Goal: Transaction & Acquisition: Purchase product/service

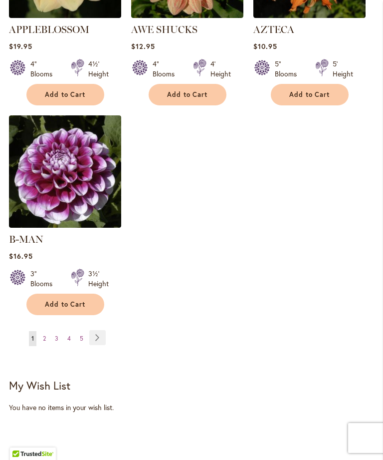
scroll to position [1356, 0]
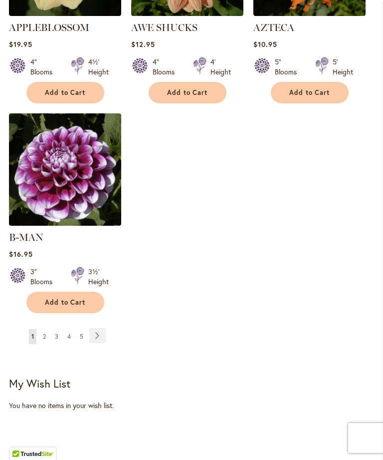
click at [84, 330] on link "Page 5" at bounding box center [81, 336] width 8 height 15
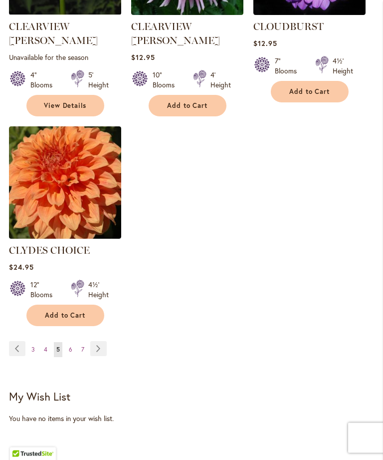
scroll to position [1359, 0]
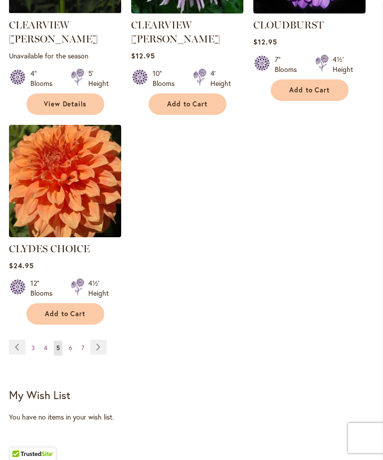
click at [62, 339] on ul "Page Previous Page 3 Page 4 You're currently reading page 5 Page 6 Page 7 Page …" at bounding box center [60, 347] width 102 height 16
click at [72, 340] on link "Page 6" at bounding box center [70, 347] width 8 height 15
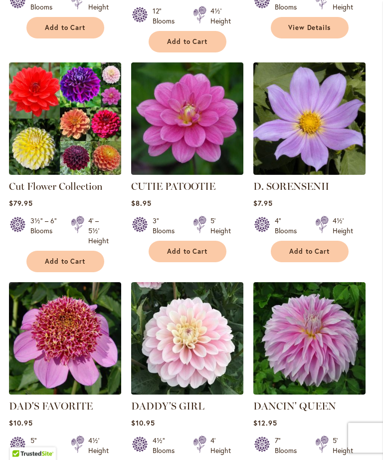
scroll to position [1002, 0]
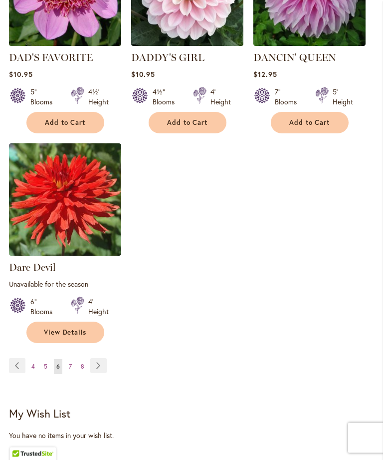
scroll to position [1377, 0]
click at [94, 358] on link "Page Next" at bounding box center [98, 365] width 16 height 15
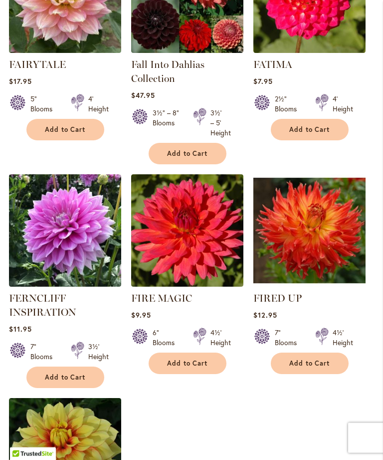
scroll to position [1106, 0]
click at [58, 381] on span "Add to Cart" at bounding box center [65, 377] width 41 height 8
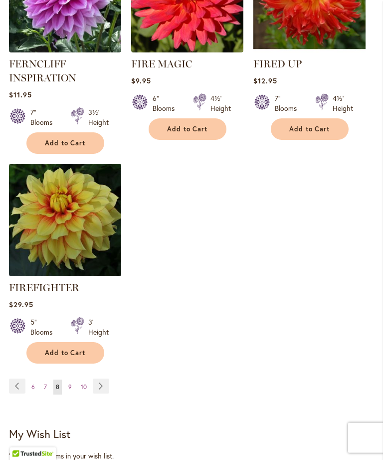
scroll to position [1366, 0]
click at [93, 393] on link "Page Next" at bounding box center [101, 385] width 16 height 15
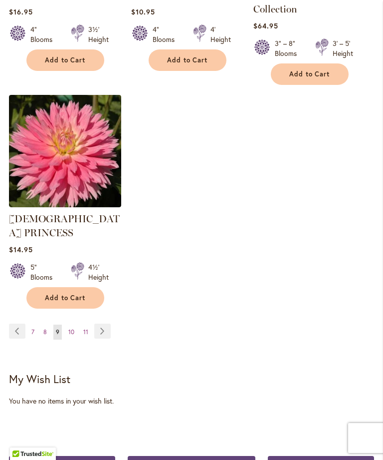
scroll to position [1429, 0]
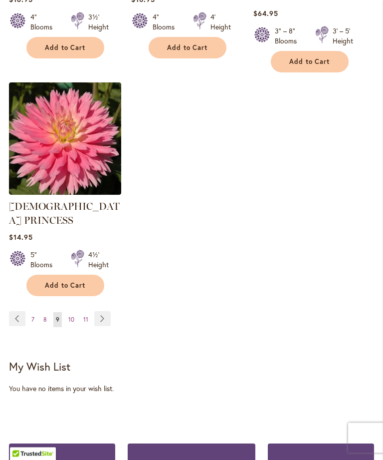
click at [95, 312] on link "Page Next" at bounding box center [102, 319] width 16 height 15
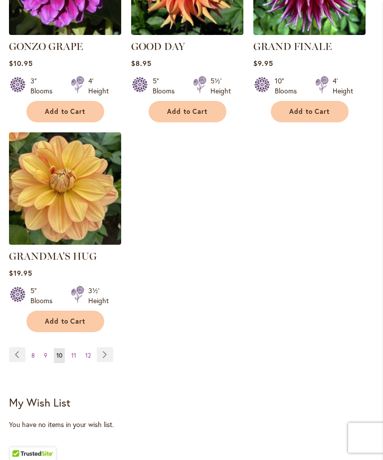
scroll to position [1337, 0]
click at [101, 347] on link "Page Next" at bounding box center [105, 354] width 16 height 15
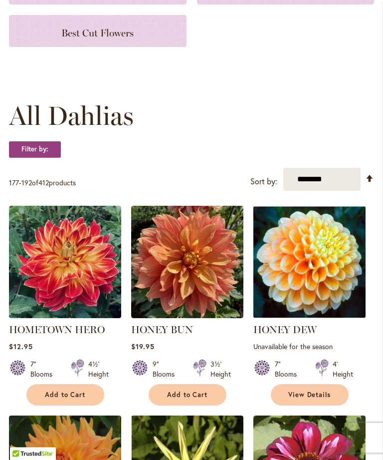
scroll to position [202, 0]
click at [61, 399] on span "Add to Cart" at bounding box center [65, 394] width 41 height 8
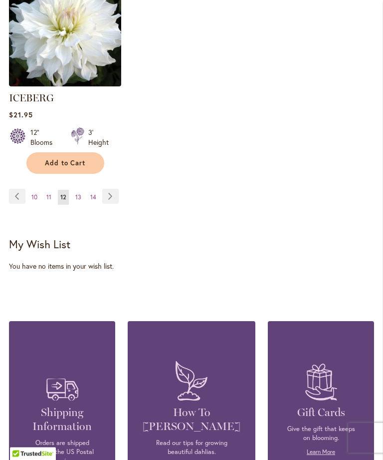
scroll to position [1522, 0]
click at [103, 189] on link "Page Next" at bounding box center [110, 196] width 16 height 15
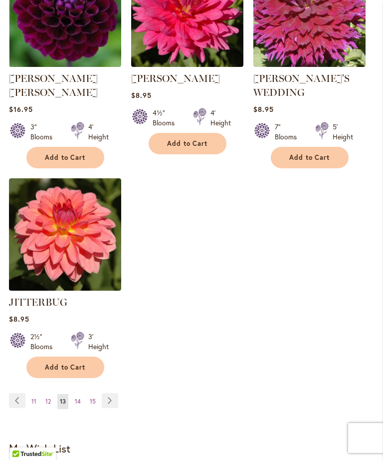
scroll to position [1318, 0]
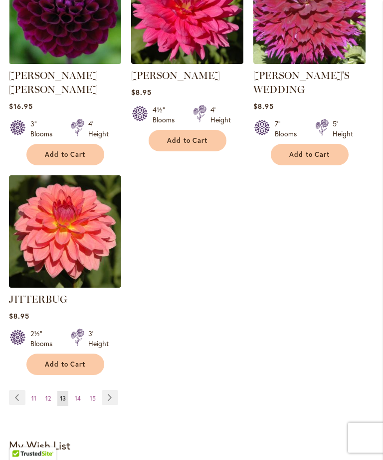
click at [105, 390] on link "Page Next" at bounding box center [110, 397] width 16 height 15
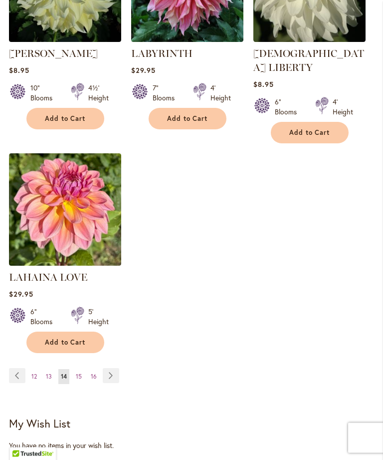
scroll to position [1320, 0]
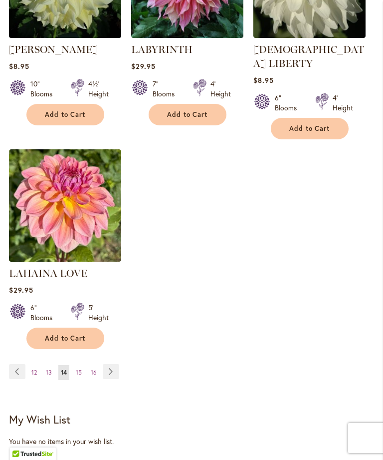
click at [110, 364] on link "Page Next" at bounding box center [111, 371] width 16 height 15
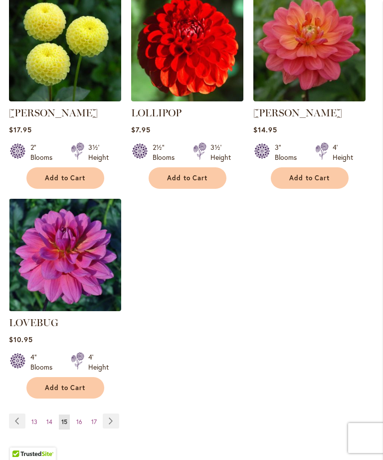
scroll to position [1320, 0]
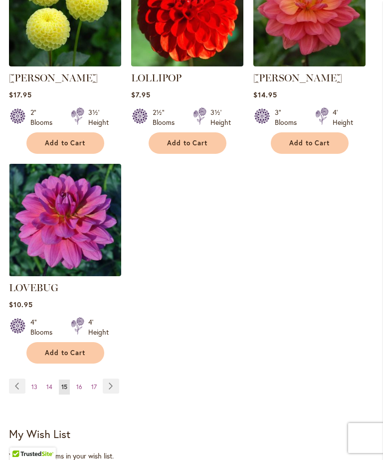
click at [108, 378] on link "Page Next" at bounding box center [111, 385] width 16 height 15
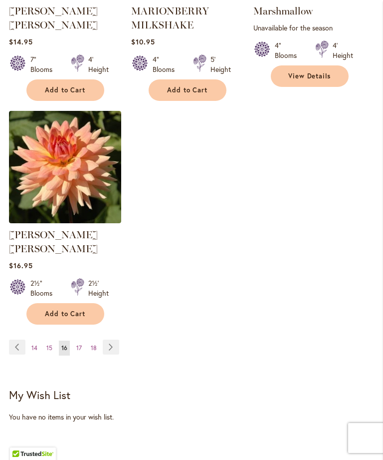
scroll to position [1376, 0]
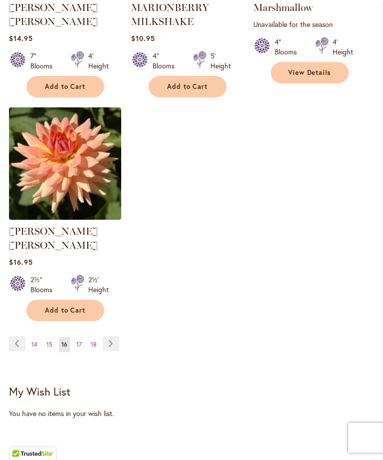
click at [108, 336] on link "Page Next" at bounding box center [111, 343] width 16 height 15
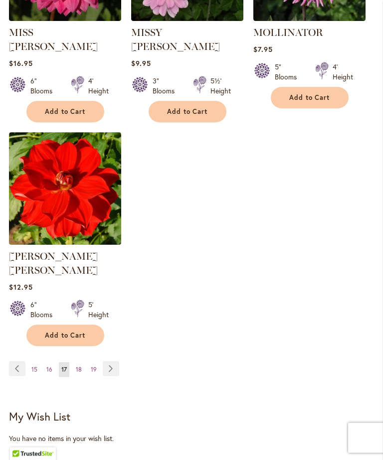
scroll to position [1337, 0]
click at [106, 361] on link "Page Next" at bounding box center [111, 368] width 16 height 15
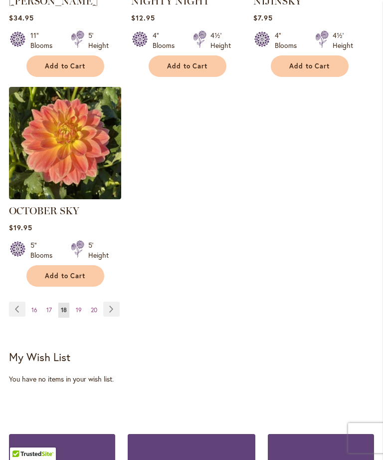
scroll to position [1368, 0]
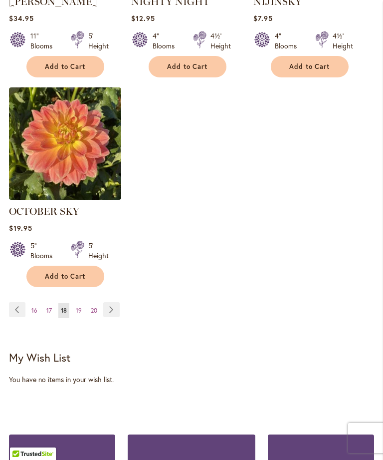
click at [105, 317] on link "Page Next" at bounding box center [111, 309] width 16 height 15
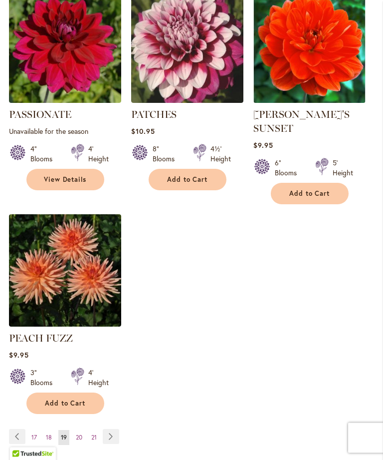
scroll to position [1270, 0]
click at [105, 434] on link "Page Next" at bounding box center [111, 436] width 16 height 15
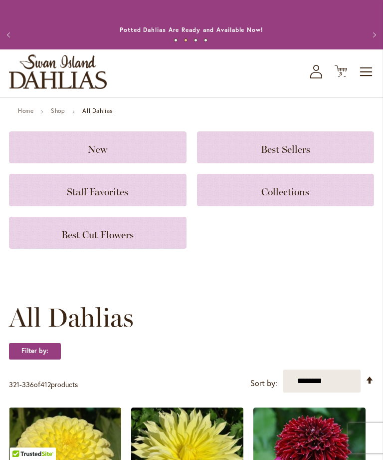
click at [292, 198] on span "Collections" at bounding box center [286, 192] width 48 height 12
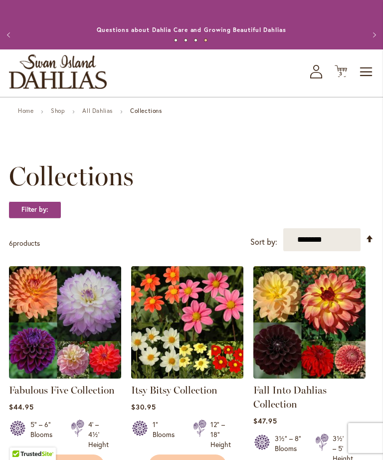
click at [341, 77] on icon at bounding box center [341, 71] width 12 height 12
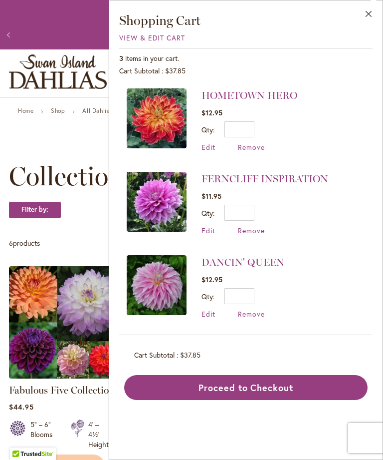
click at [291, 382] on button "Proceed to Checkout" at bounding box center [246, 387] width 244 height 25
